Goal: Task Accomplishment & Management: Use online tool/utility

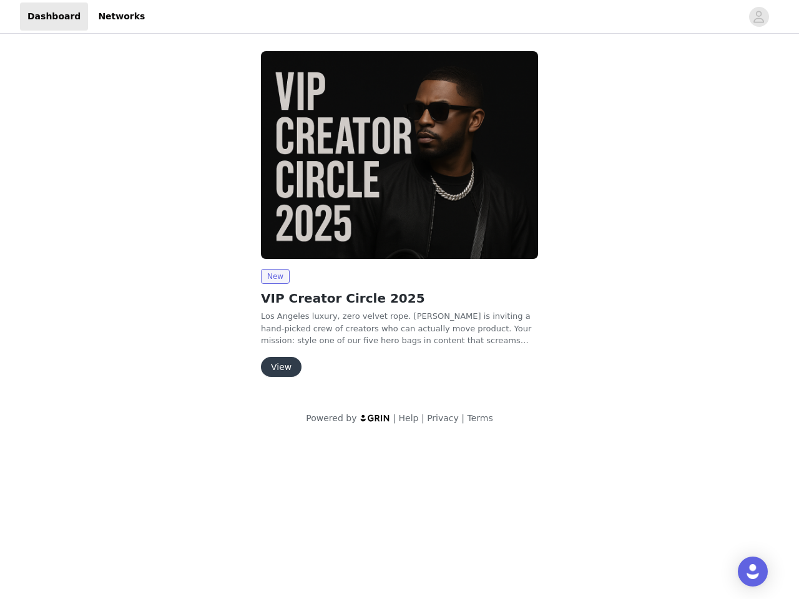
click at [399, 220] on img at bounding box center [399, 155] width 277 height 208
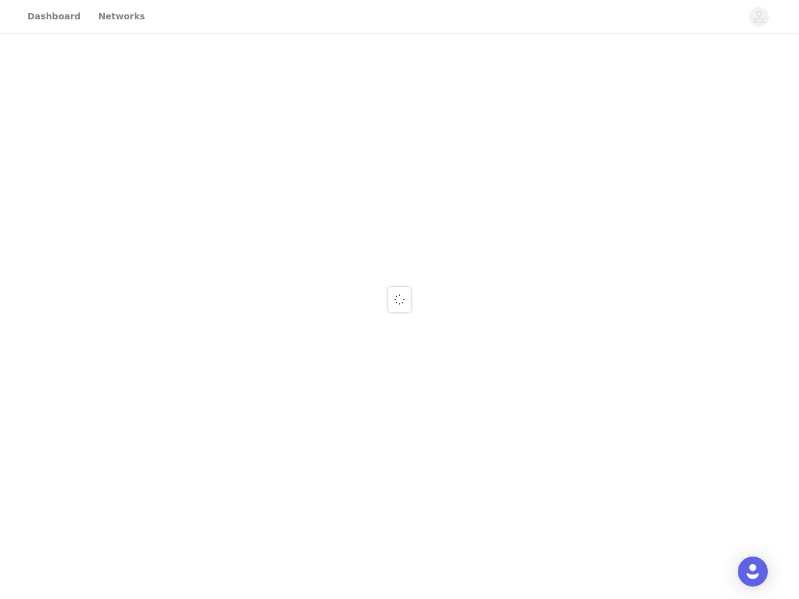
click at [759, 17] on div at bounding box center [399, 299] width 799 height 599
click at [399, 155] on div at bounding box center [399, 299] width 799 height 599
click at [275, 276] on div at bounding box center [399, 299] width 799 height 599
